Goal: Task Accomplishment & Management: Manage account settings

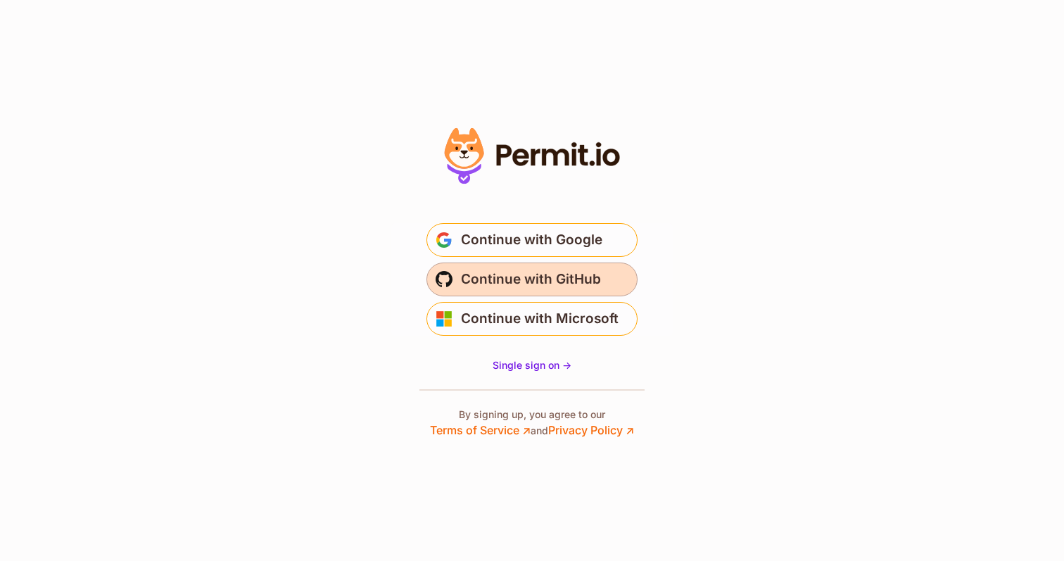
click at [567, 275] on span "Continue with GitHub" at bounding box center [531, 279] width 140 height 23
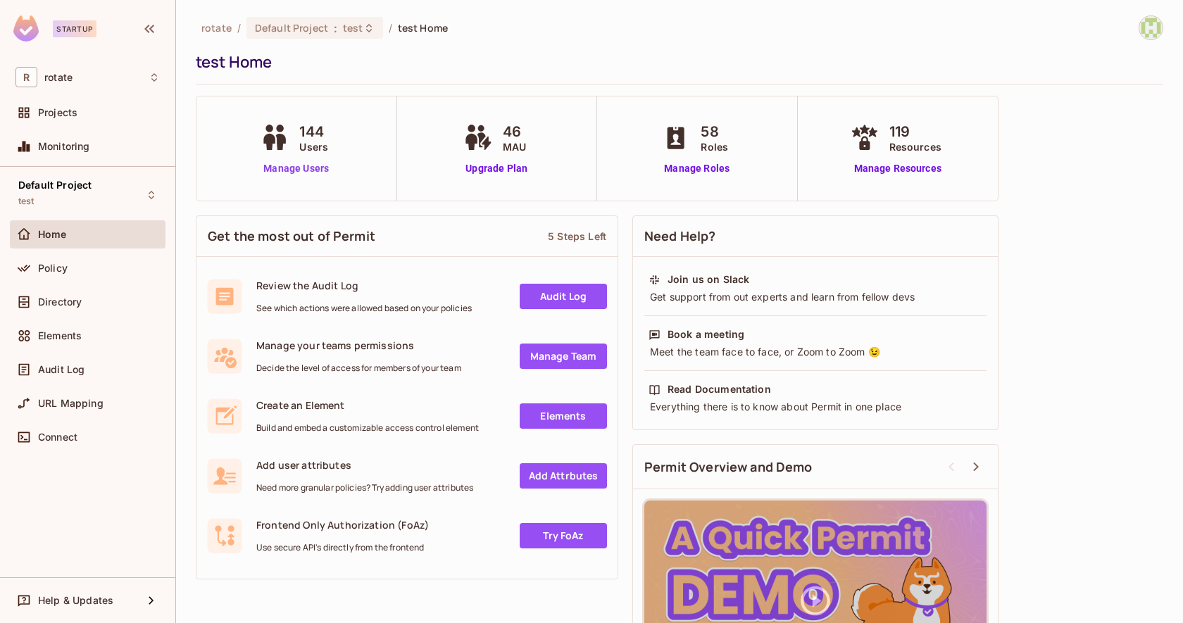
click at [291, 170] on link "Manage Users" at bounding box center [296, 168] width 78 height 15
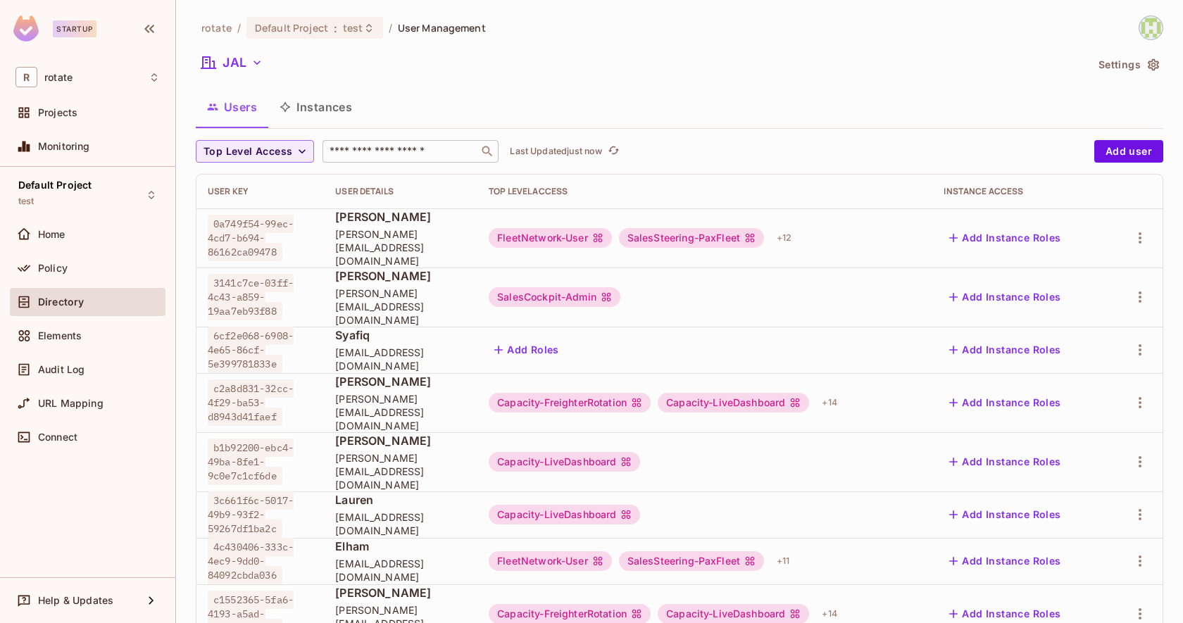
click at [367, 156] on input "text" at bounding box center [401, 151] width 148 height 14
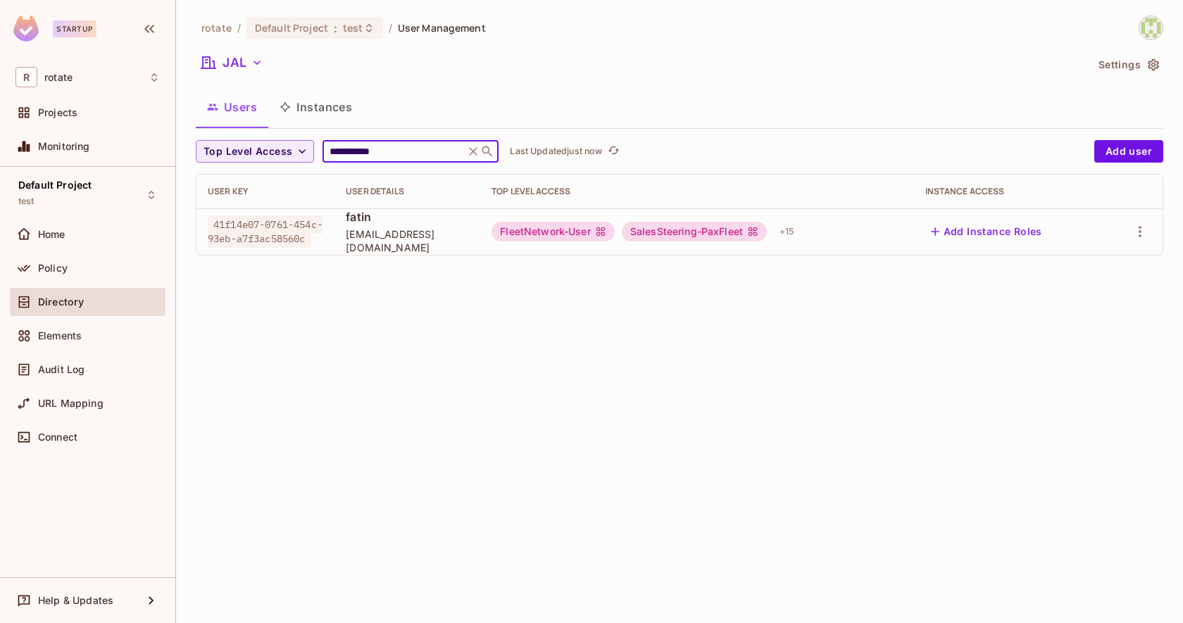
type input "**********"
click at [967, 237] on button "Add Instance Roles" at bounding box center [986, 231] width 122 height 23
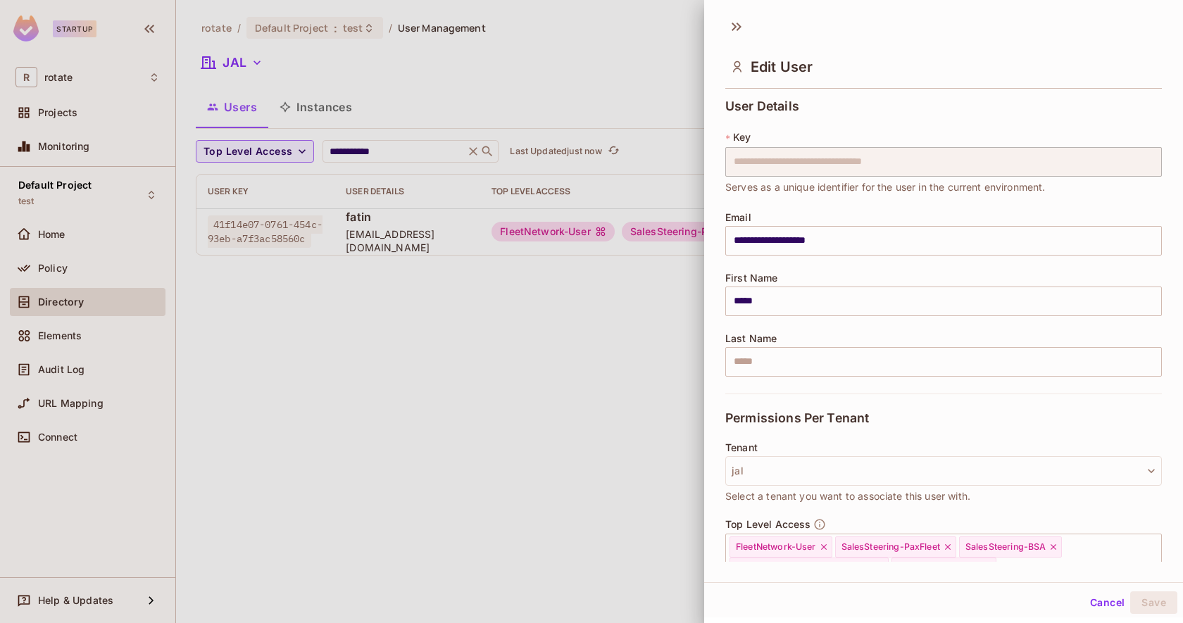
scroll to position [284, 0]
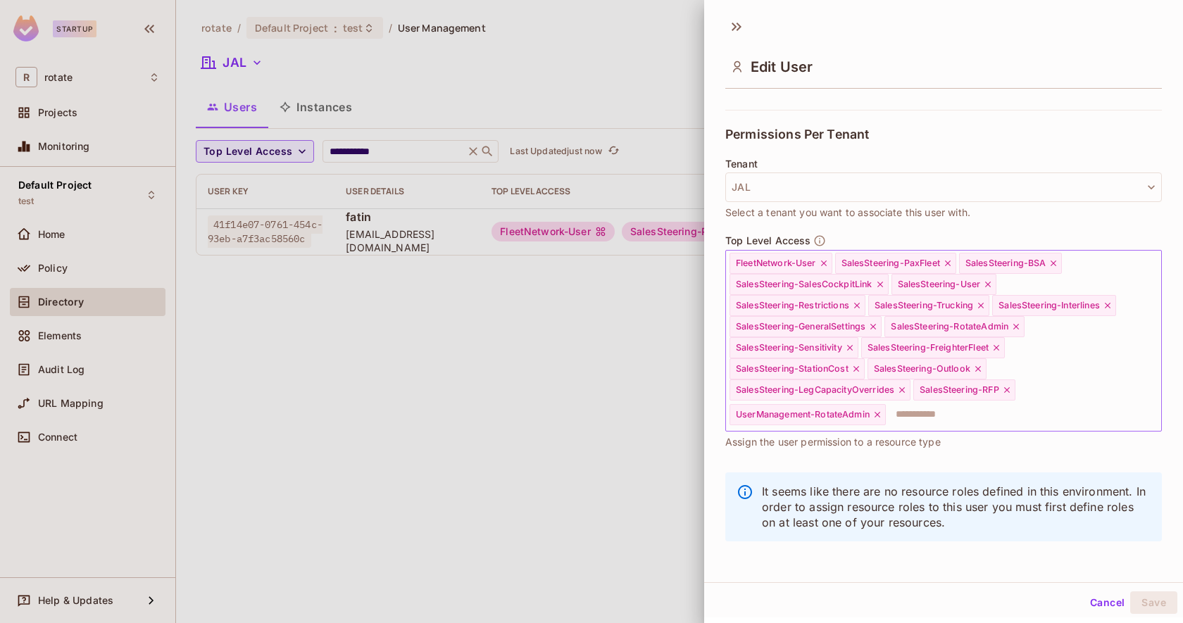
click at [928, 413] on input "text" at bounding box center [1010, 415] width 247 height 28
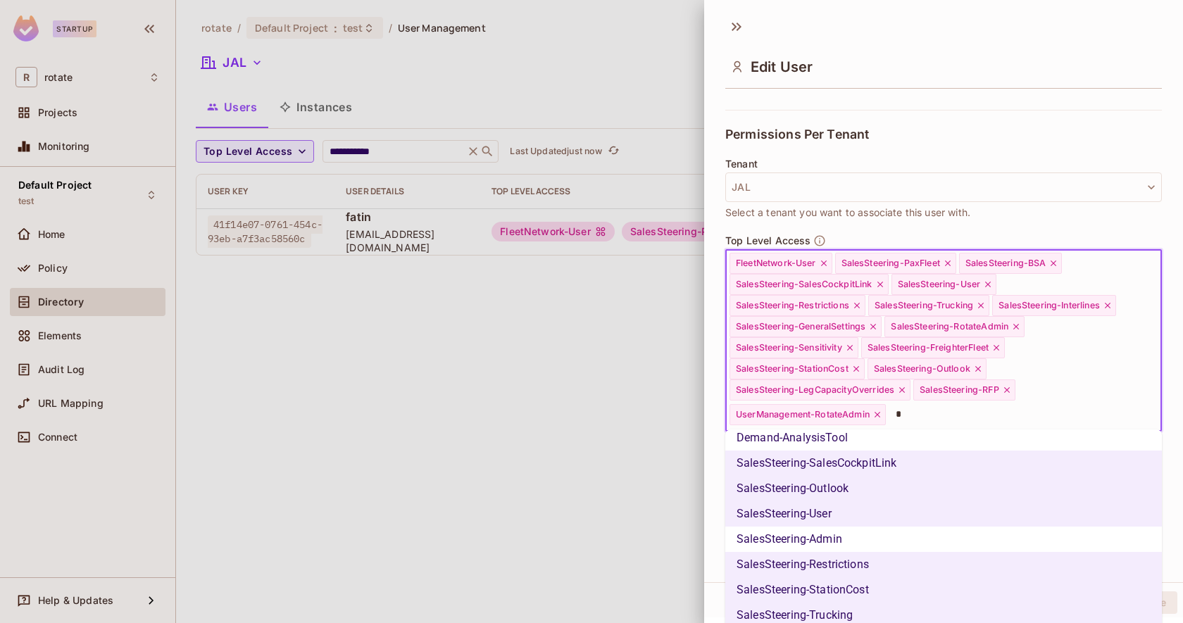
scroll to position [0, 0]
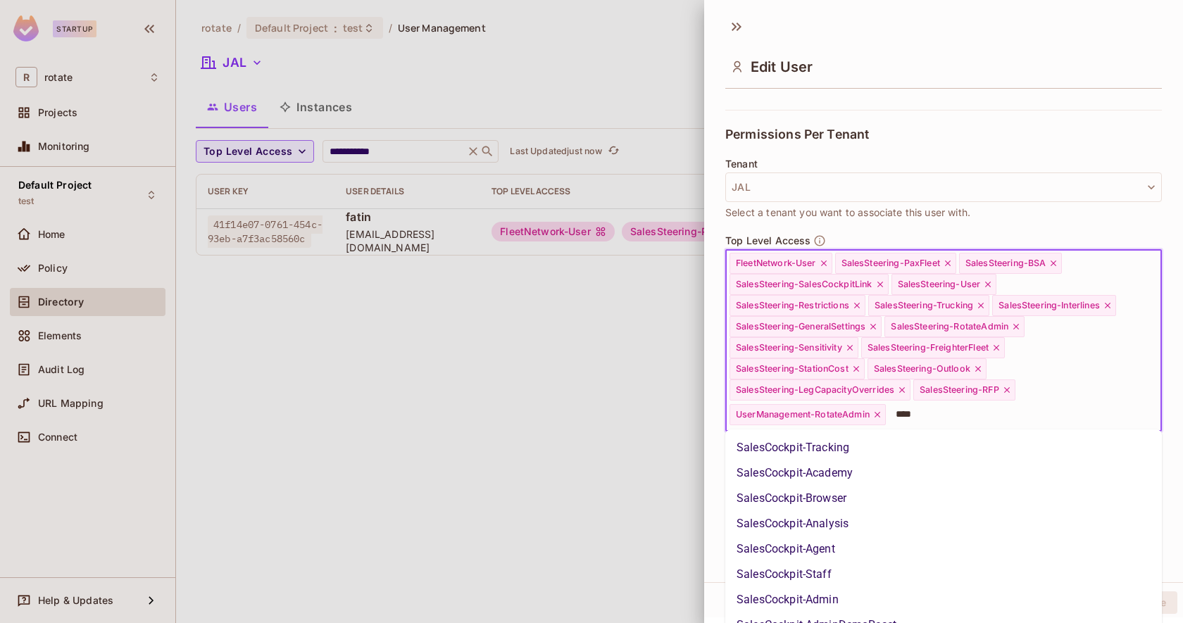
type input "*****"
click at [831, 600] on li "SalesCockpit-Admin" at bounding box center [943, 599] width 436 height 25
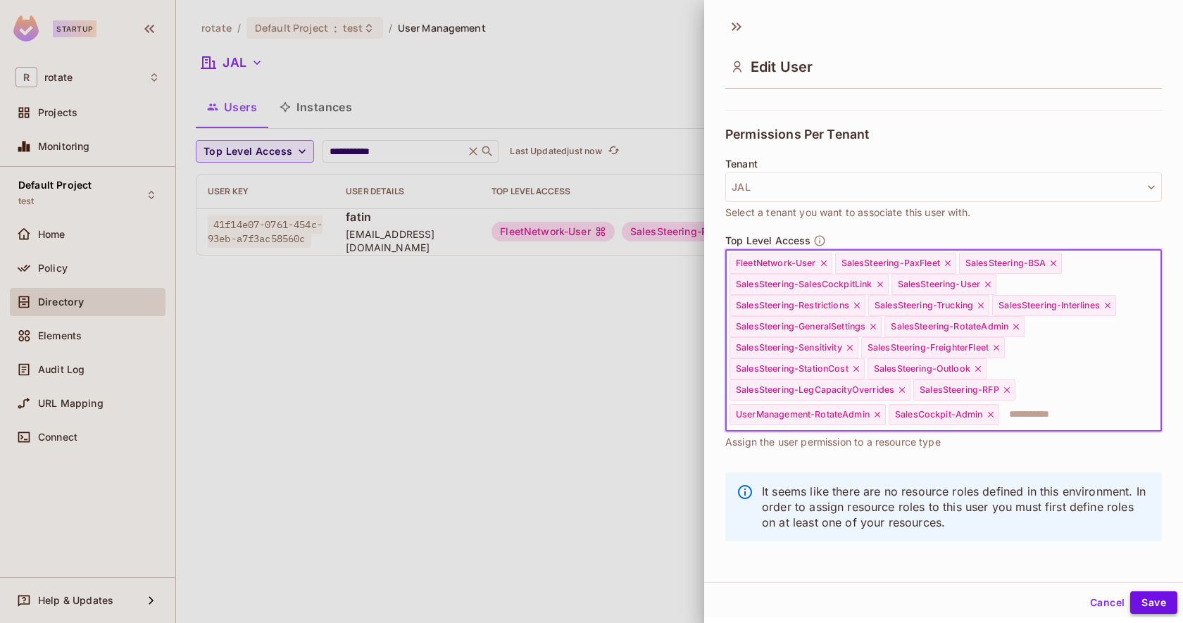
click at [1151, 603] on button "Save" at bounding box center [1153, 602] width 47 height 23
